Goal: Information Seeking & Learning: Understand process/instructions

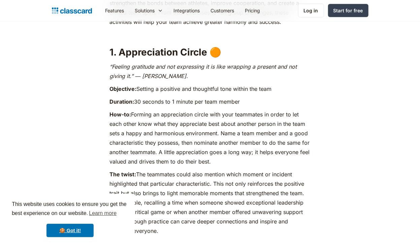
scroll to position [472, 0]
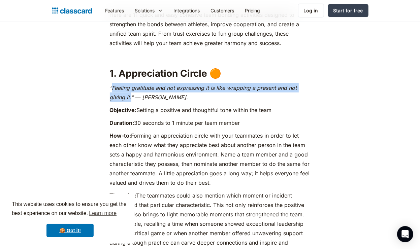
drag, startPoint x: 113, startPoint y: 87, endPoint x: 131, endPoint y: 94, distance: 20.0
click at [131, 94] on em "“Feeling gratitude and not expressing it is like wrapping a present and not giv…" at bounding box center [203, 93] width 187 height 16
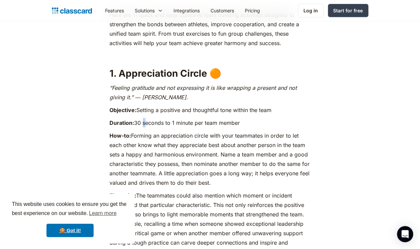
drag, startPoint x: 131, startPoint y: 94, endPoint x: 143, endPoint y: 118, distance: 27.0
click at [139, 124] on p "Duration: 30 seconds to 1 minute per team member" at bounding box center [210, 122] width 201 height 9
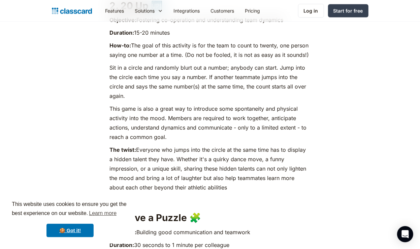
scroll to position [910, 0]
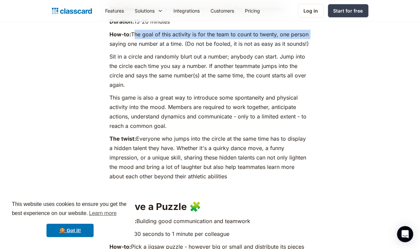
drag, startPoint x: 132, startPoint y: 33, endPoint x: 323, endPoint y: 37, distance: 191.4
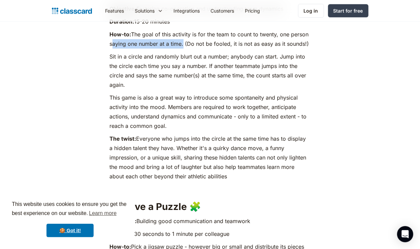
drag, startPoint x: 111, startPoint y: 44, endPoint x: 182, endPoint y: 46, distance: 71.4
click at [182, 46] on p "How-to: The goal of this activity is for the team to count to twenty, one perso…" at bounding box center [210, 39] width 201 height 19
drag, startPoint x: 182, startPoint y: 46, endPoint x: 178, endPoint y: 64, distance: 18.6
click at [178, 64] on p "Sit in a circle and randomly blurt out a number; anybody can start. Jump into t…" at bounding box center [210, 71] width 201 height 38
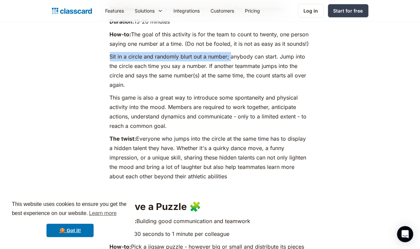
drag, startPoint x: 109, startPoint y: 54, endPoint x: 229, endPoint y: 55, distance: 119.9
click at [229, 55] on p "Sit in a circle and randomly blurt out a number; anybody can start. Jump into t…" at bounding box center [210, 71] width 201 height 38
click at [229, 58] on p "Sit in a circle and randomly blurt out a number; anybody can start. Jump into t…" at bounding box center [210, 71] width 201 height 38
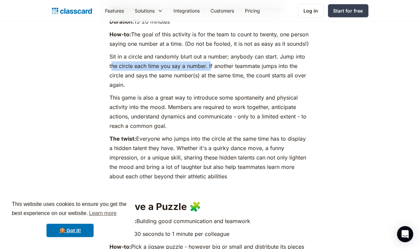
drag, startPoint x: 111, startPoint y: 64, endPoint x: 210, endPoint y: 63, distance: 98.7
click at [210, 63] on p "Sit in a circle and randomly blurt out a number; anybody can start. Jump into t…" at bounding box center [210, 71] width 201 height 38
drag, startPoint x: 210, startPoint y: 63, endPoint x: 253, endPoint y: 63, distance: 42.8
click at [253, 63] on p "Sit in a circle and randomly blurt out a number; anybody can start. Jump into t…" at bounding box center [210, 71] width 201 height 38
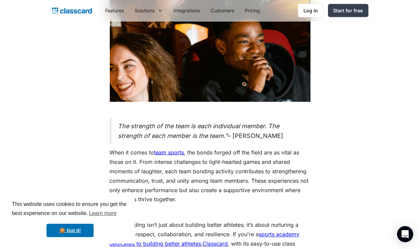
scroll to position [3537, 0]
